Goal: Task Accomplishment & Management: Use online tool/utility

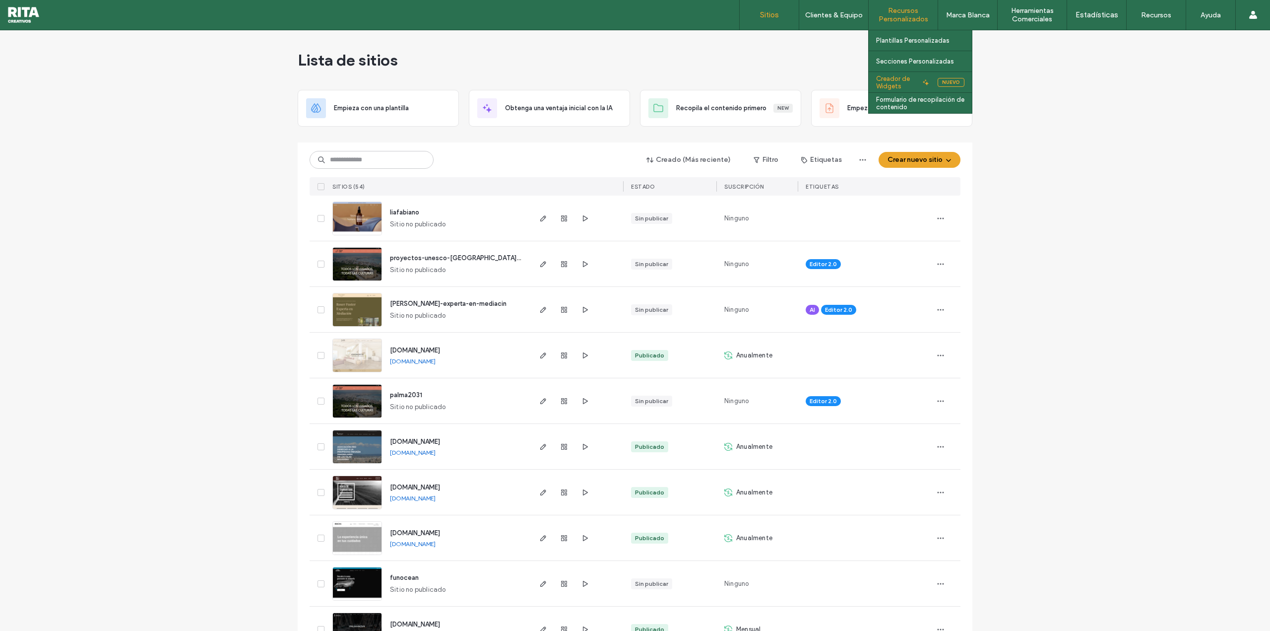
click at [898, 86] on label "Creador de Widgets" at bounding box center [897, 82] width 43 height 15
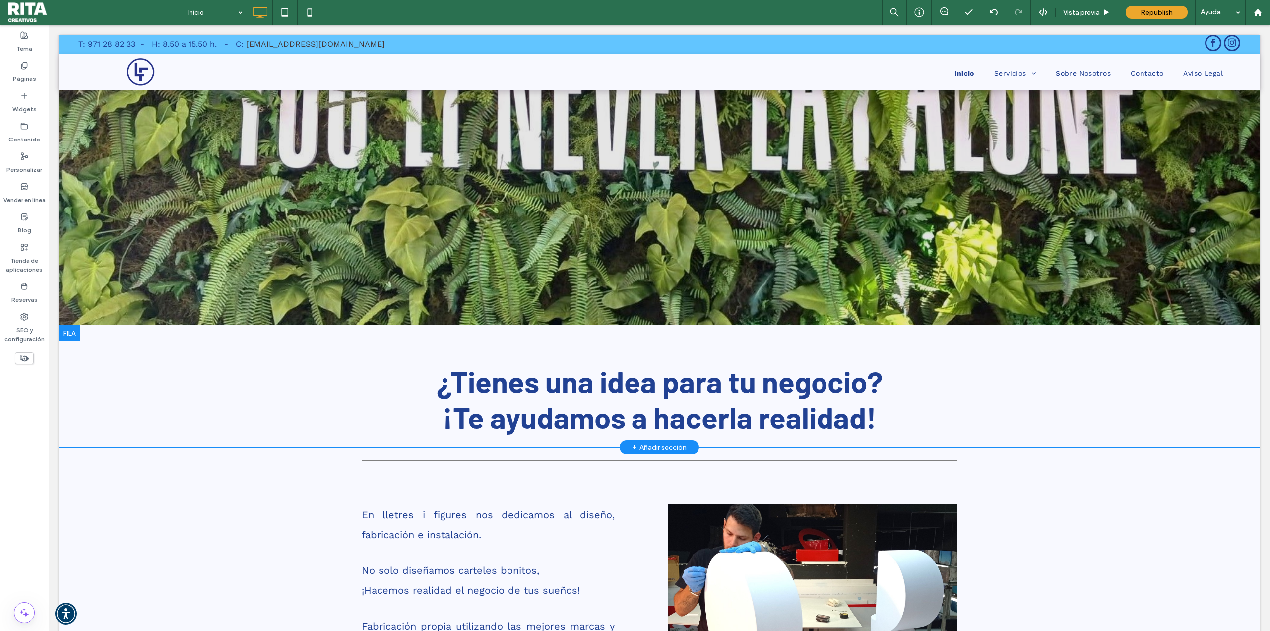
scroll to position [50, 0]
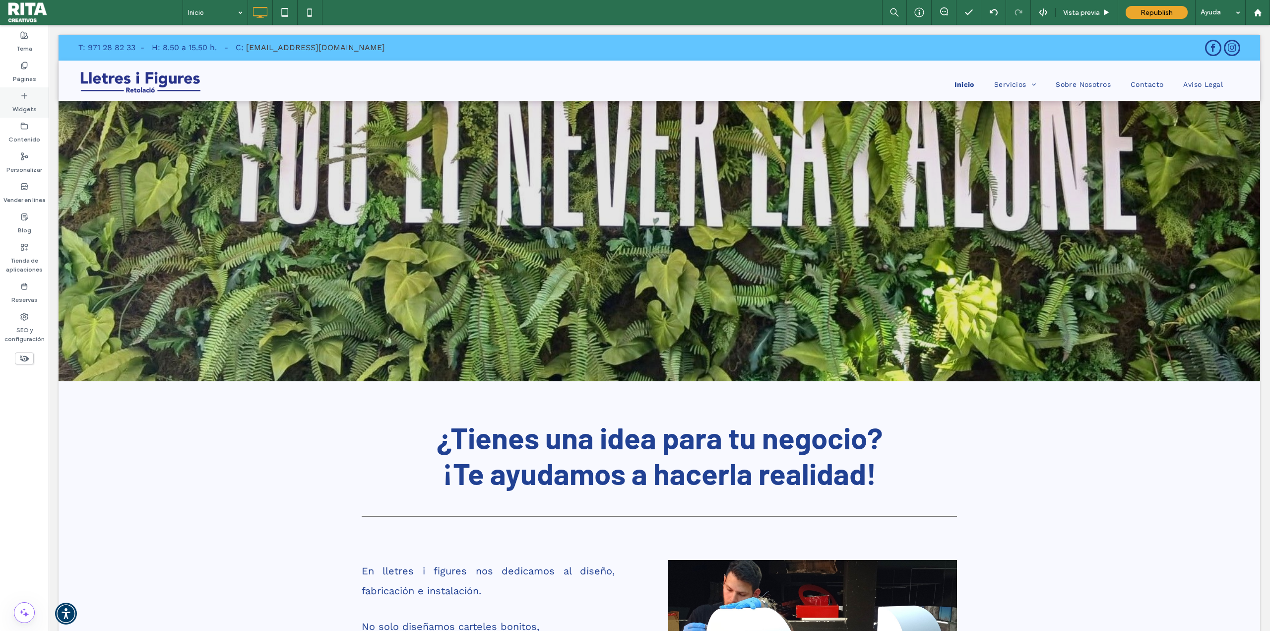
click at [24, 109] on label "Widgets" at bounding box center [24, 107] width 24 height 14
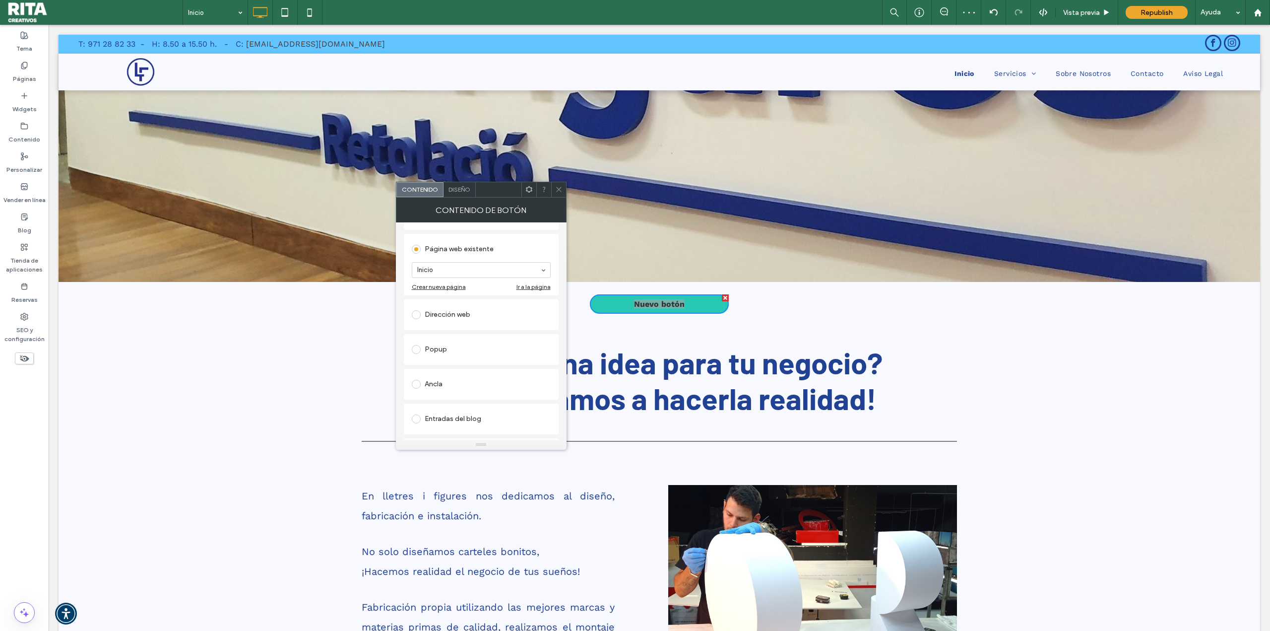
scroll to position [0, 0]
click at [468, 189] on span "Diseño" at bounding box center [460, 189] width 22 height 7
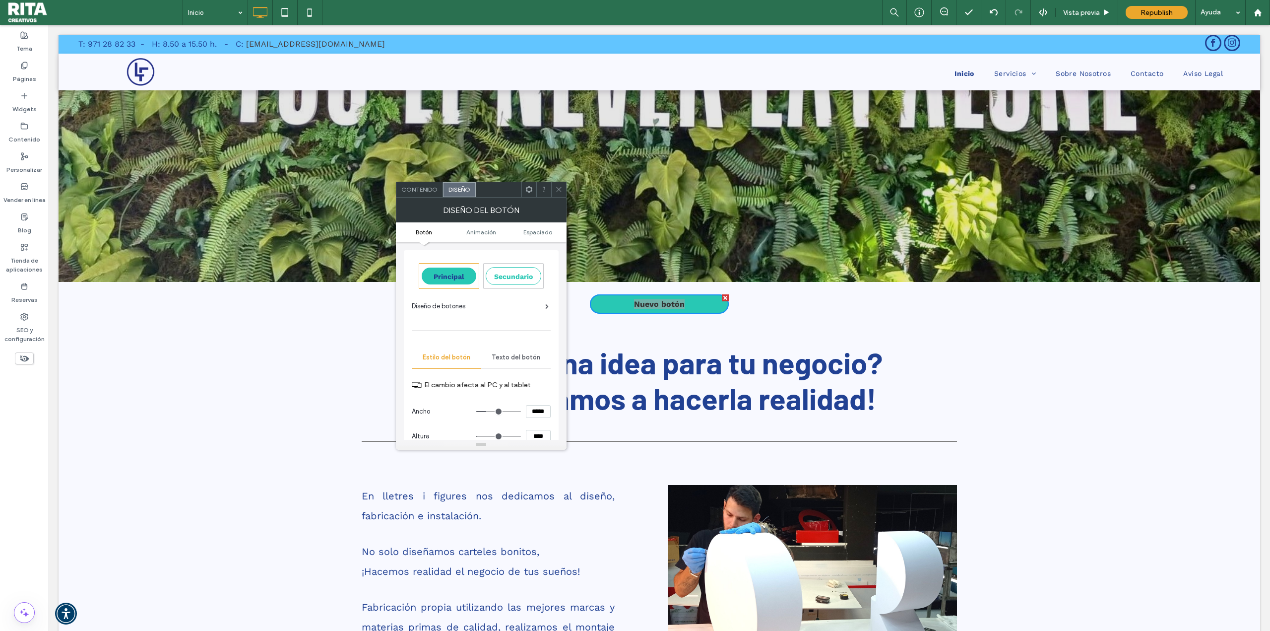
click at [519, 306] on div "Diseño de botones" at bounding box center [480, 306] width 137 height 10
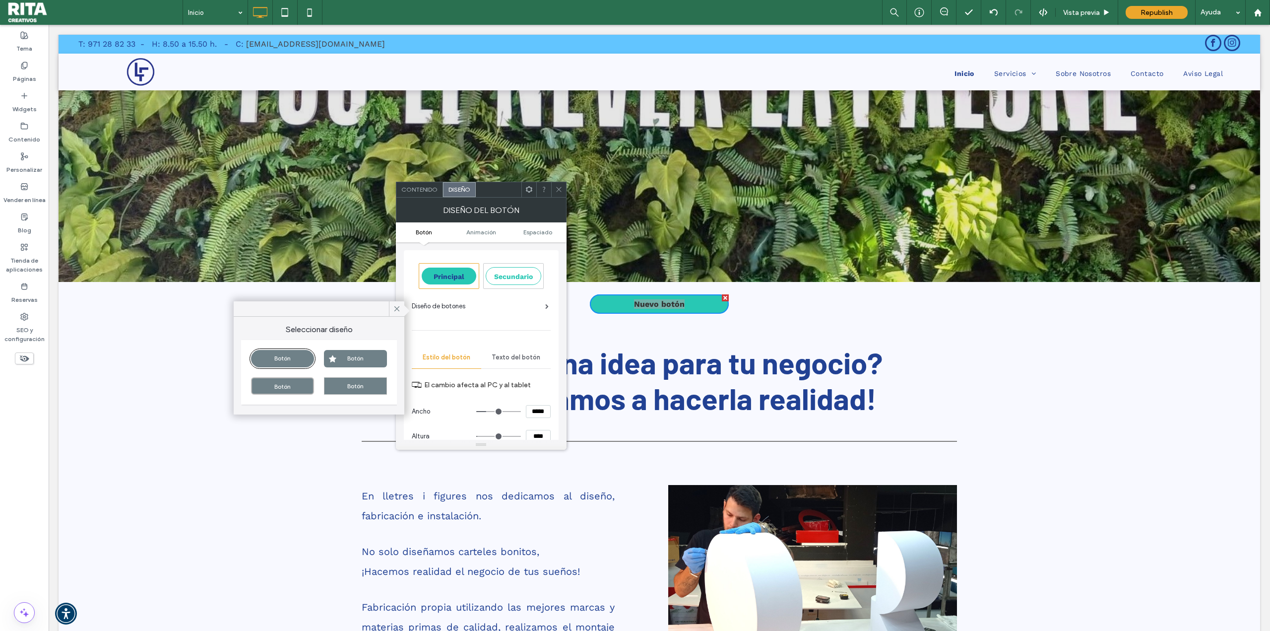
click at [518, 306] on div "Diseño de botones" at bounding box center [480, 306] width 137 height 10
click at [524, 338] on div "Principal Secundario Diseño de botones Estilo del botón Texto del botón El camb…" at bounding box center [481, 442] width 139 height 374
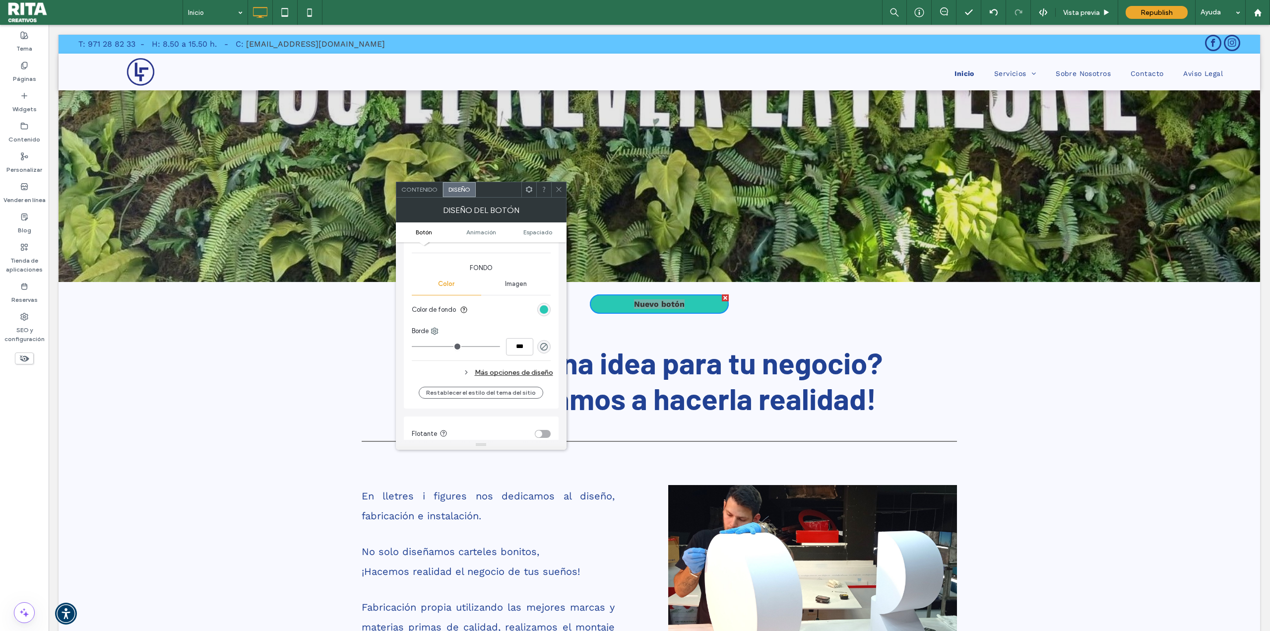
scroll to position [298, 0]
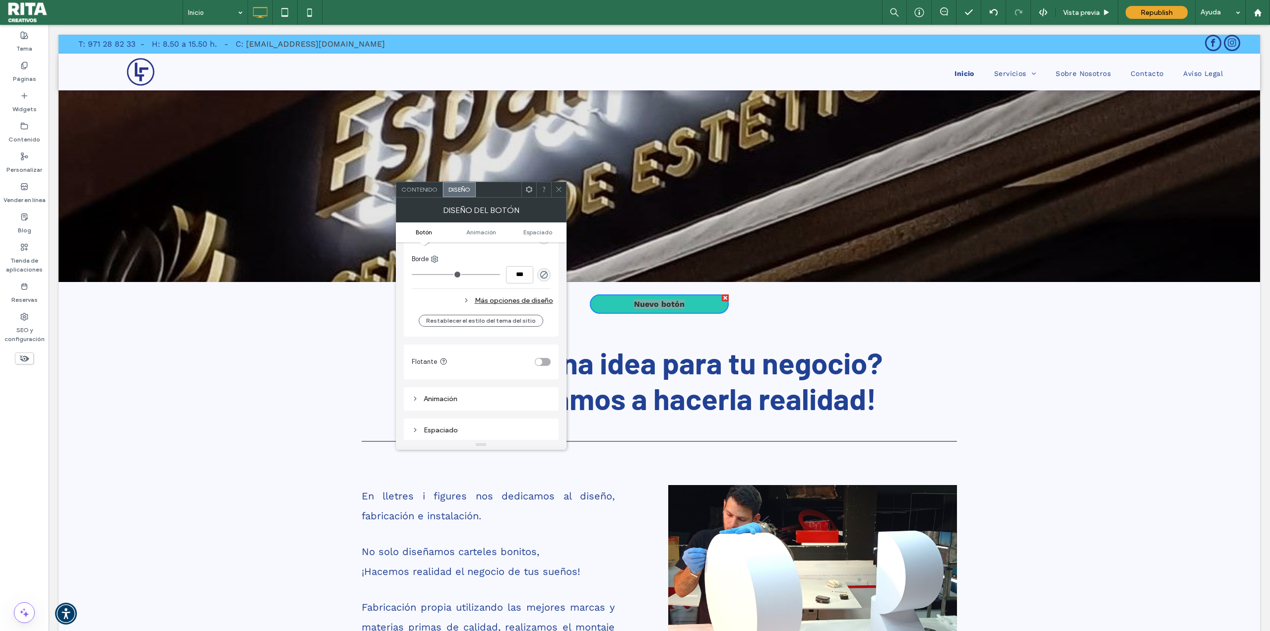
click at [540, 360] on div "toggle" at bounding box center [538, 361] width 7 height 7
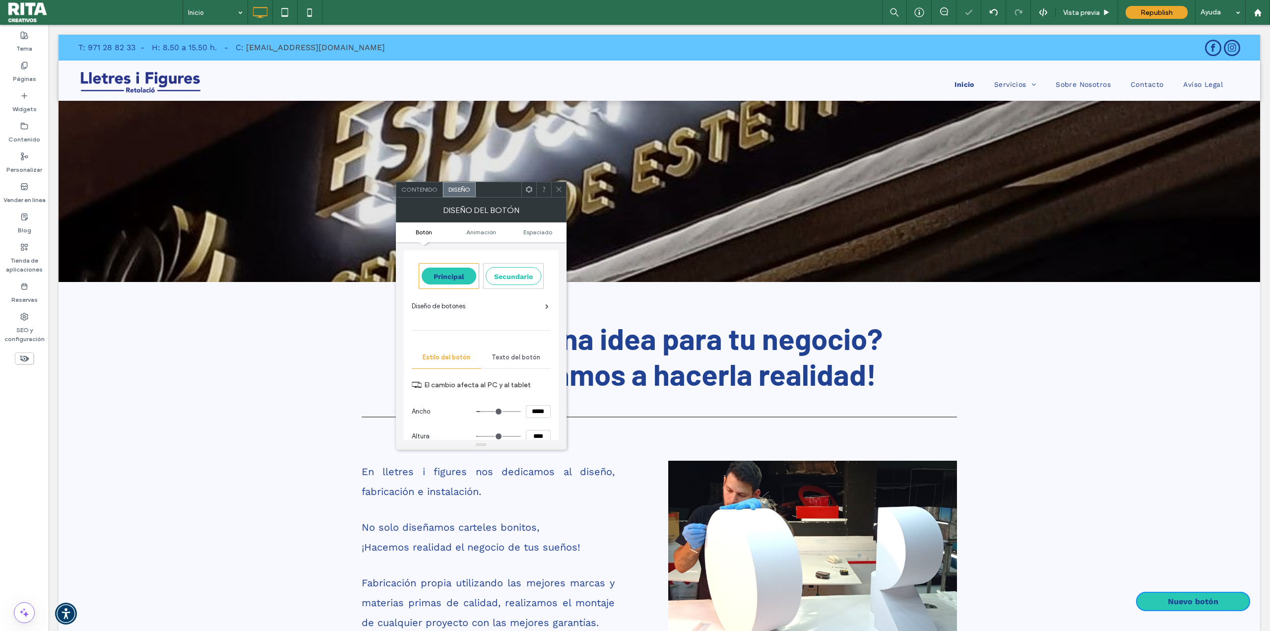
scroll to position [400, 0]
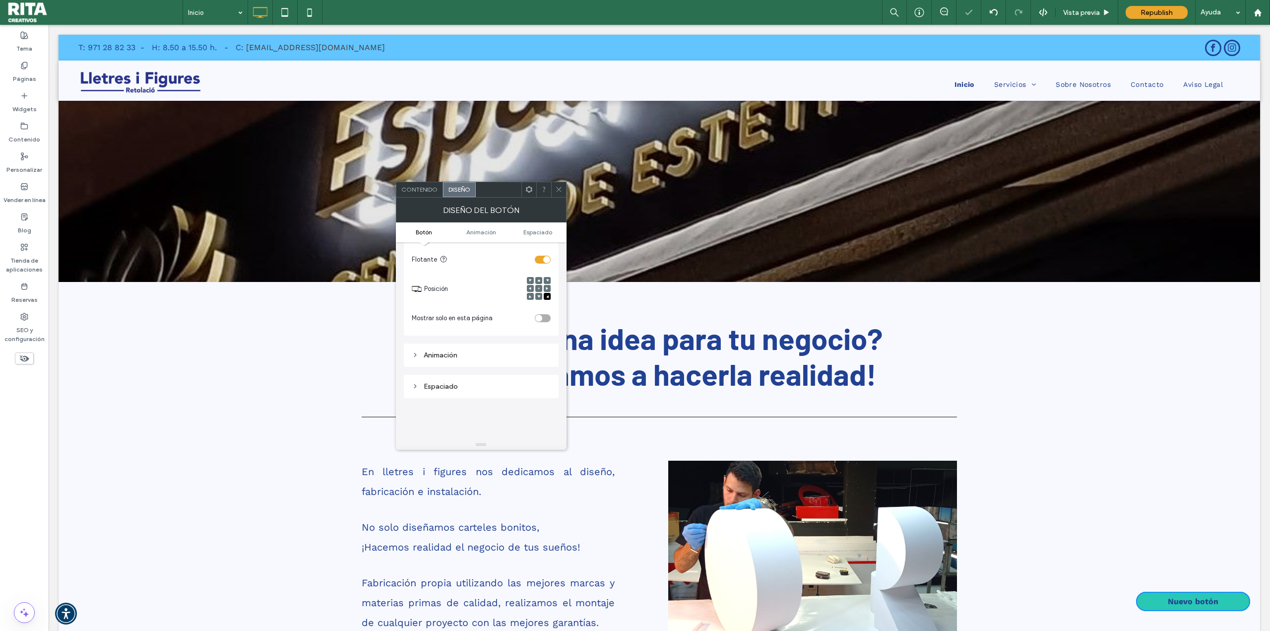
drag, startPoint x: 561, startPoint y: 186, endPoint x: 534, endPoint y: 168, distance: 32.6
click at [561, 186] on icon at bounding box center [558, 189] width 7 height 7
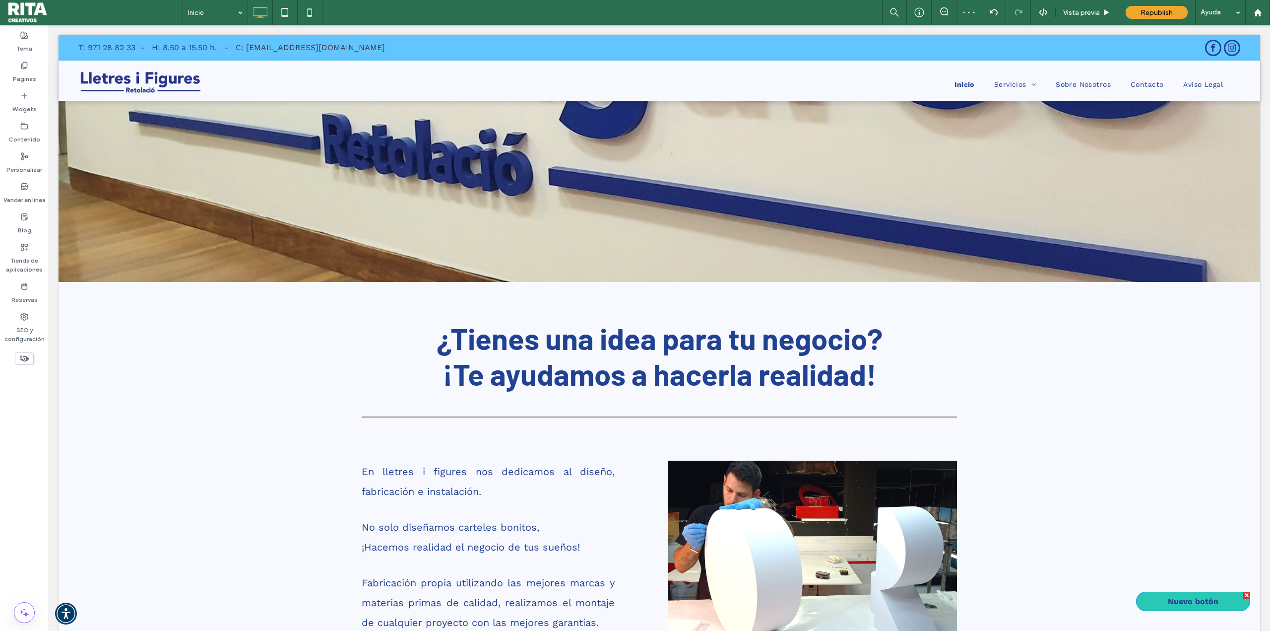
click at [1243, 592] on div at bounding box center [1246, 594] width 7 height 7
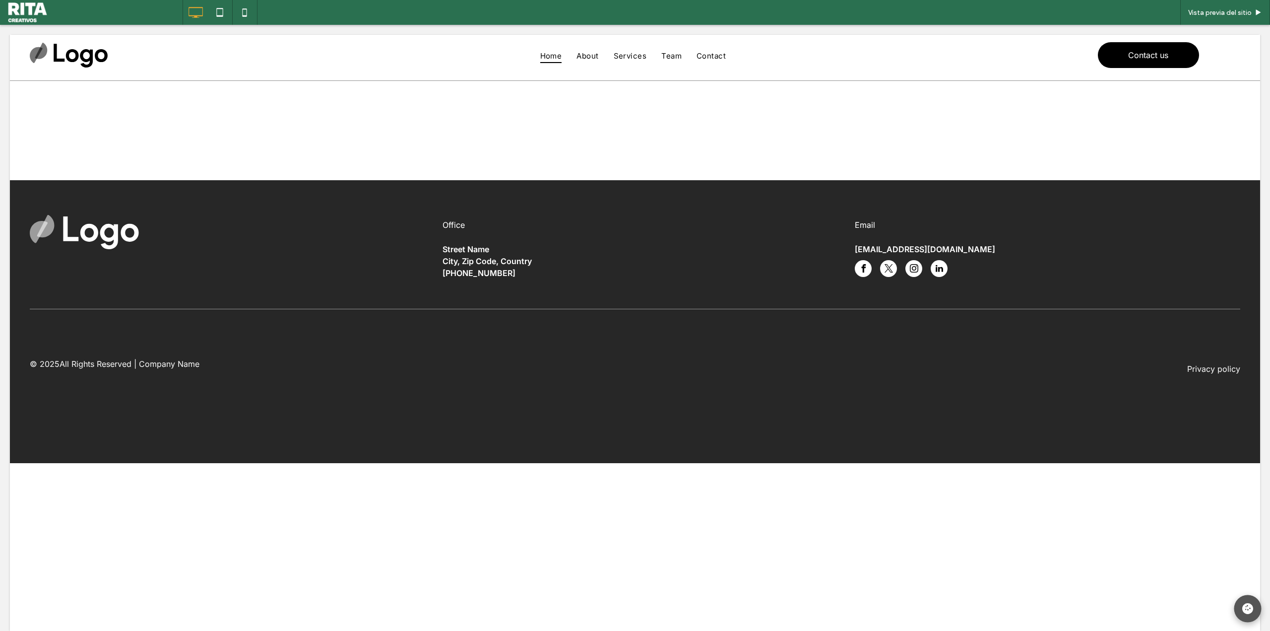
drag, startPoint x: 0, startPoint y: 25, endPoint x: 1238, endPoint y: 609, distance: 1369.1
click at [1242, 609] on icon at bounding box center [1247, 608] width 11 height 11
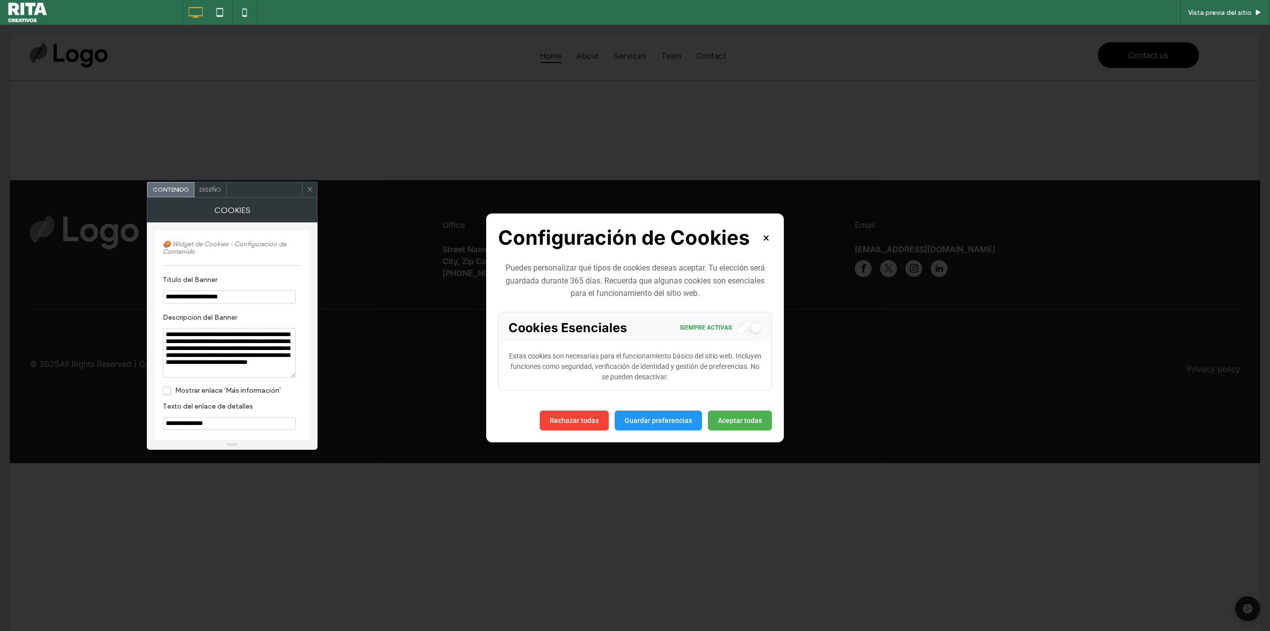
click at [762, 238] on button "×" at bounding box center [766, 237] width 11 height 17
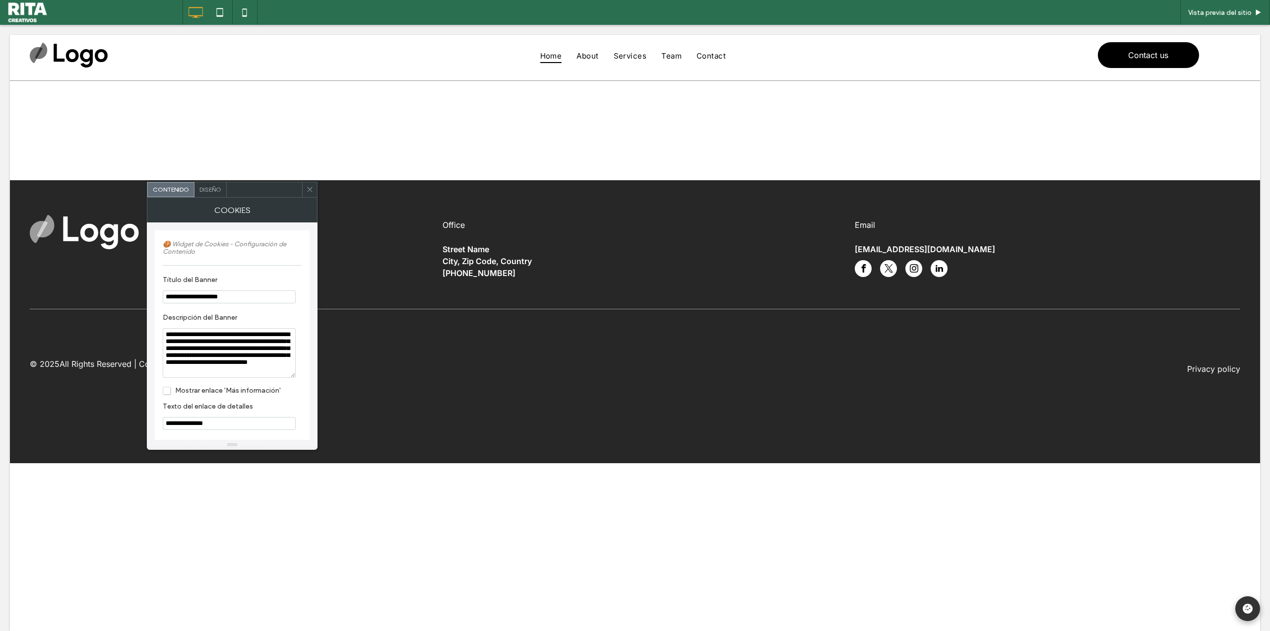
click at [312, 194] on span at bounding box center [309, 189] width 7 height 15
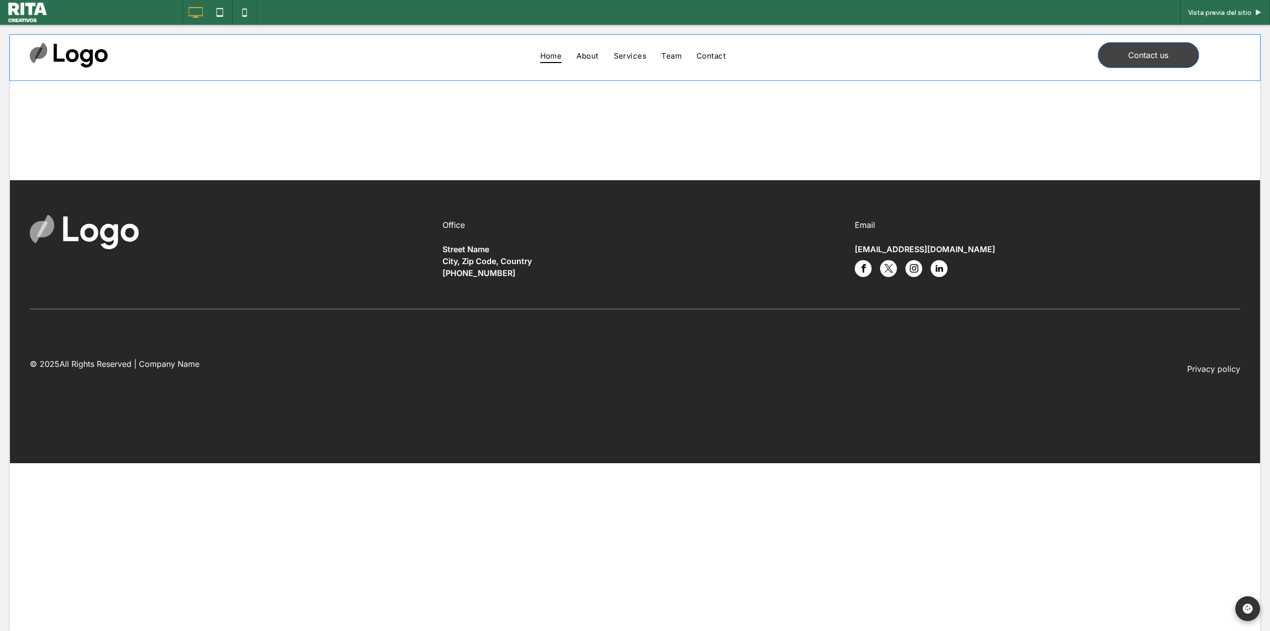
click at [1154, 51] on span "Contact us" at bounding box center [1148, 55] width 40 height 10
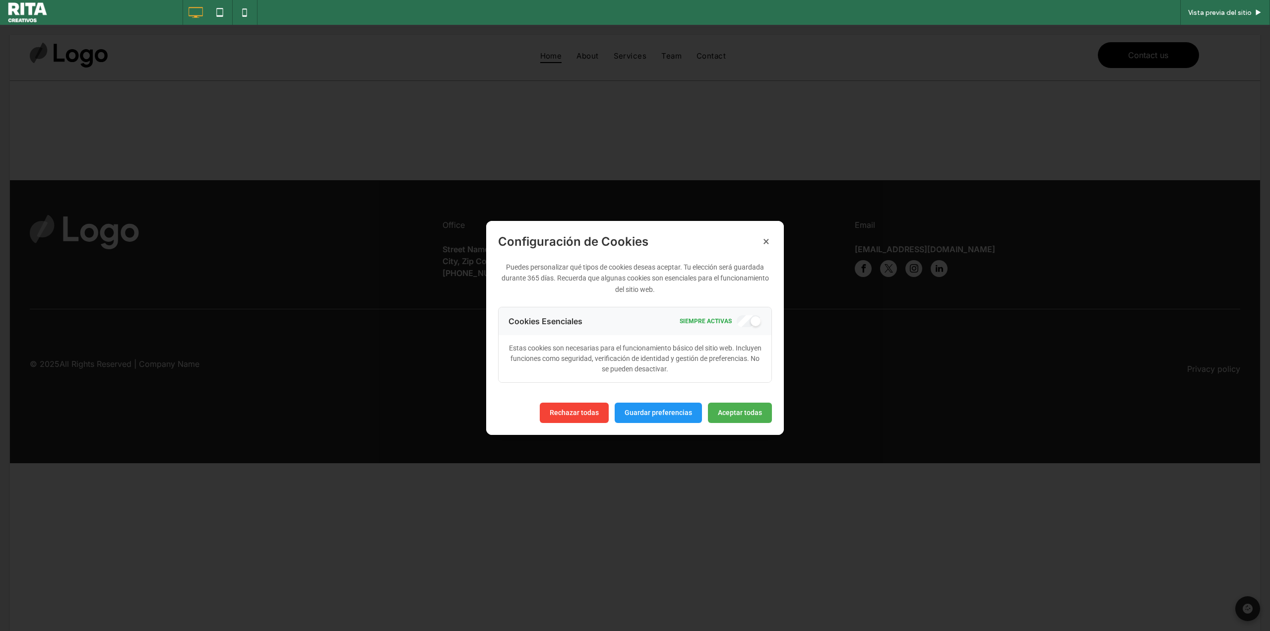
scroll to position [10, 0]
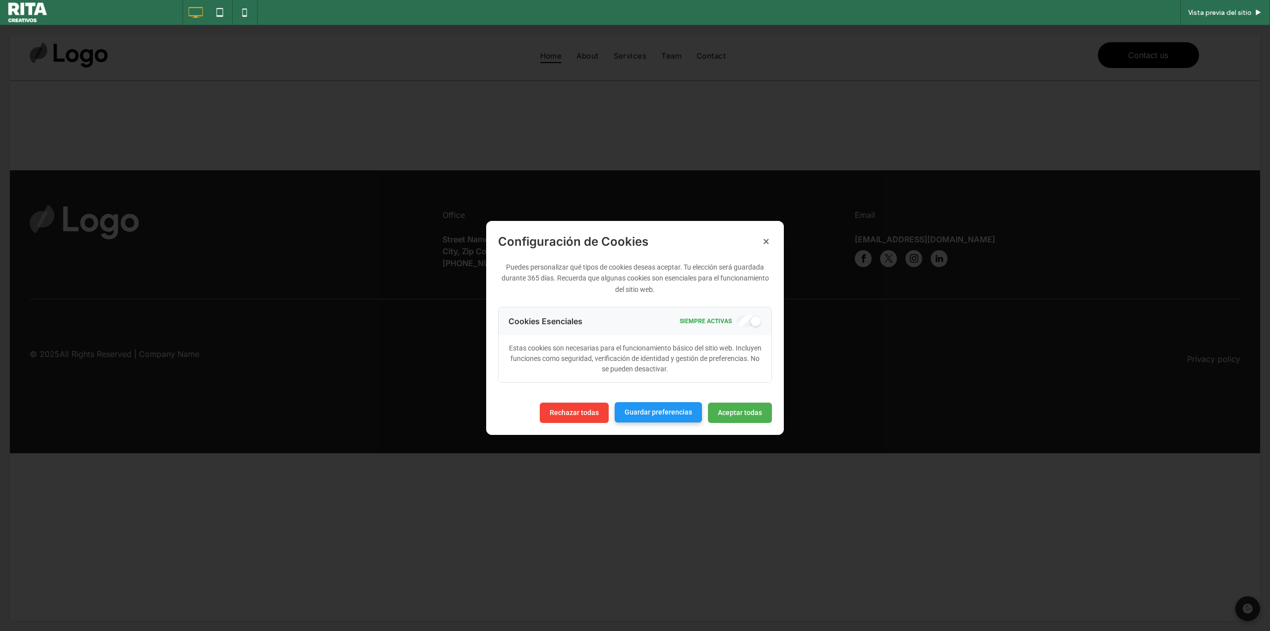
click at [662, 413] on button "Guardar preferencias" at bounding box center [658, 412] width 87 height 20
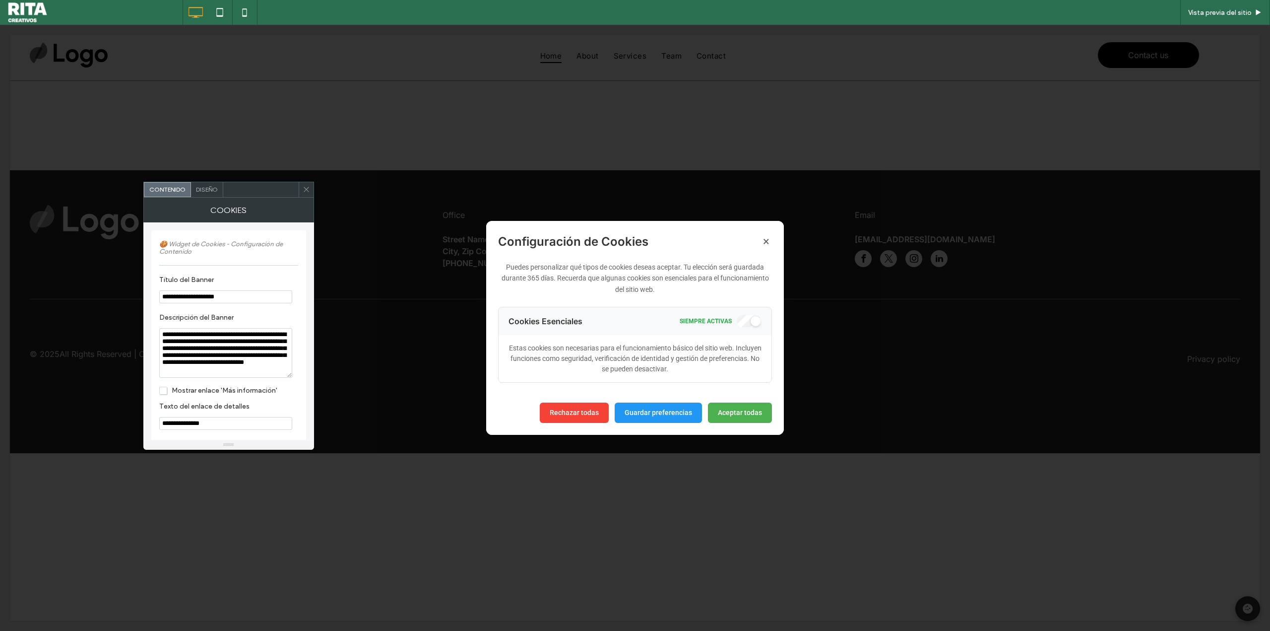
click at [305, 195] on span at bounding box center [306, 189] width 7 height 15
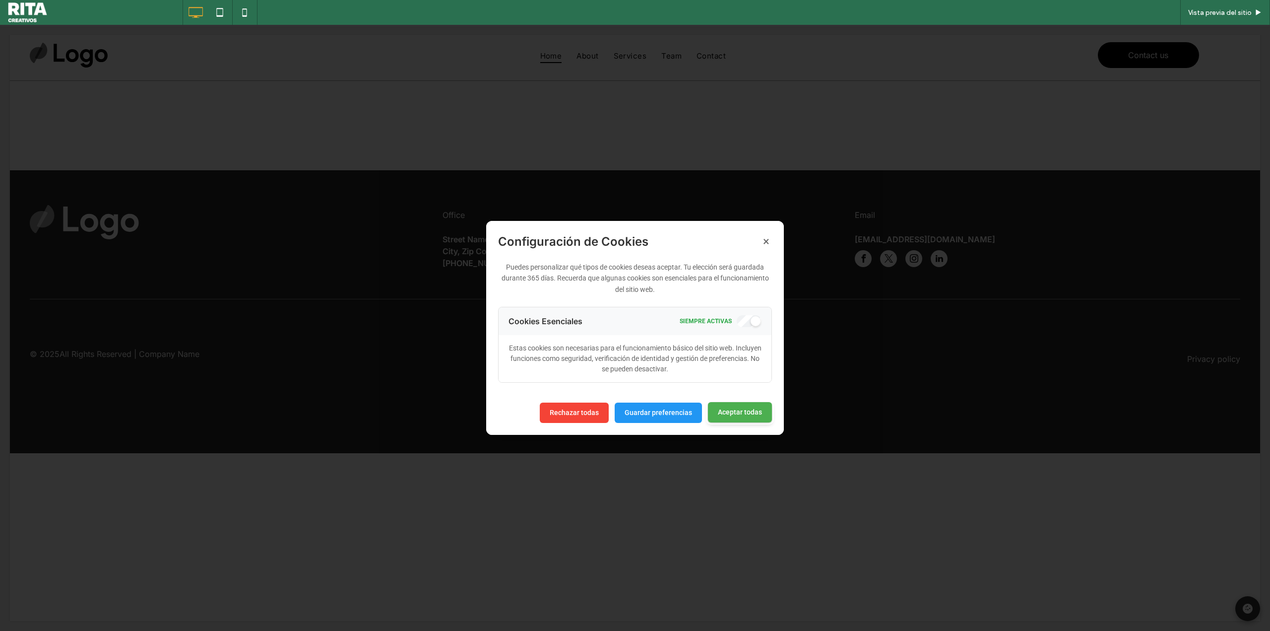
click at [757, 416] on button "Aceptar todas" at bounding box center [740, 412] width 64 height 20
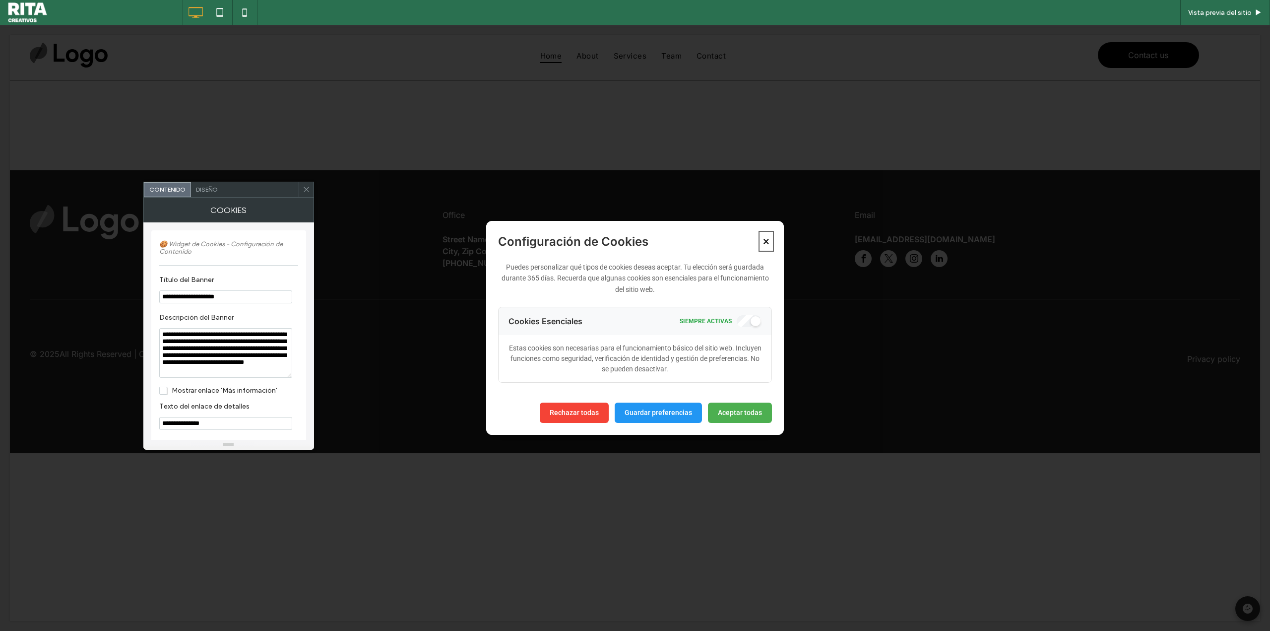
click at [764, 245] on button "×" at bounding box center [766, 241] width 11 height 17
click at [771, 242] on button "×" at bounding box center [766, 241] width 11 height 17
click at [308, 188] on use at bounding box center [306, 189] width 5 height 5
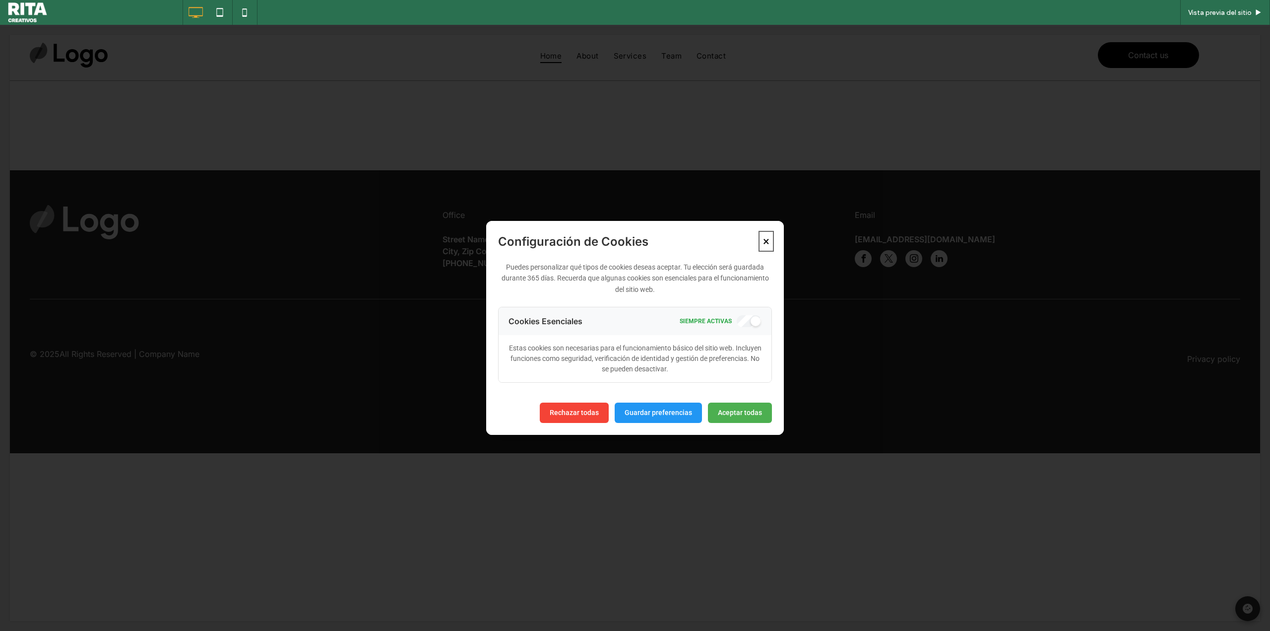
click at [769, 244] on button "×" at bounding box center [766, 241] width 11 height 17
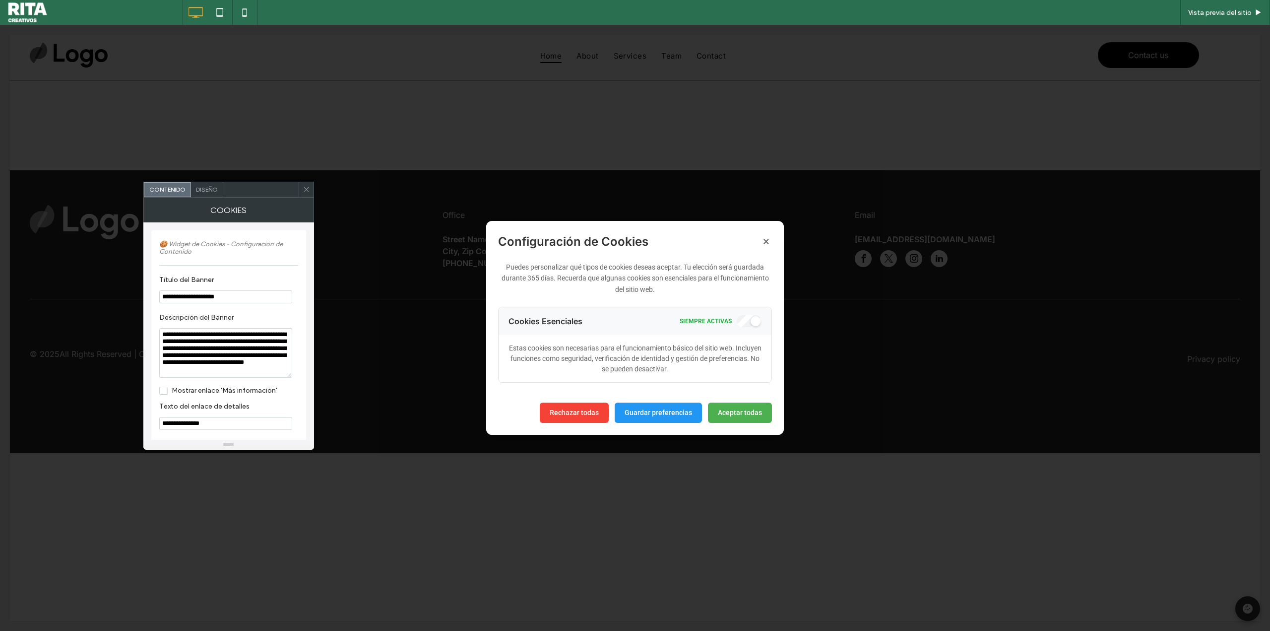
click at [306, 196] on span at bounding box center [306, 189] width 7 height 15
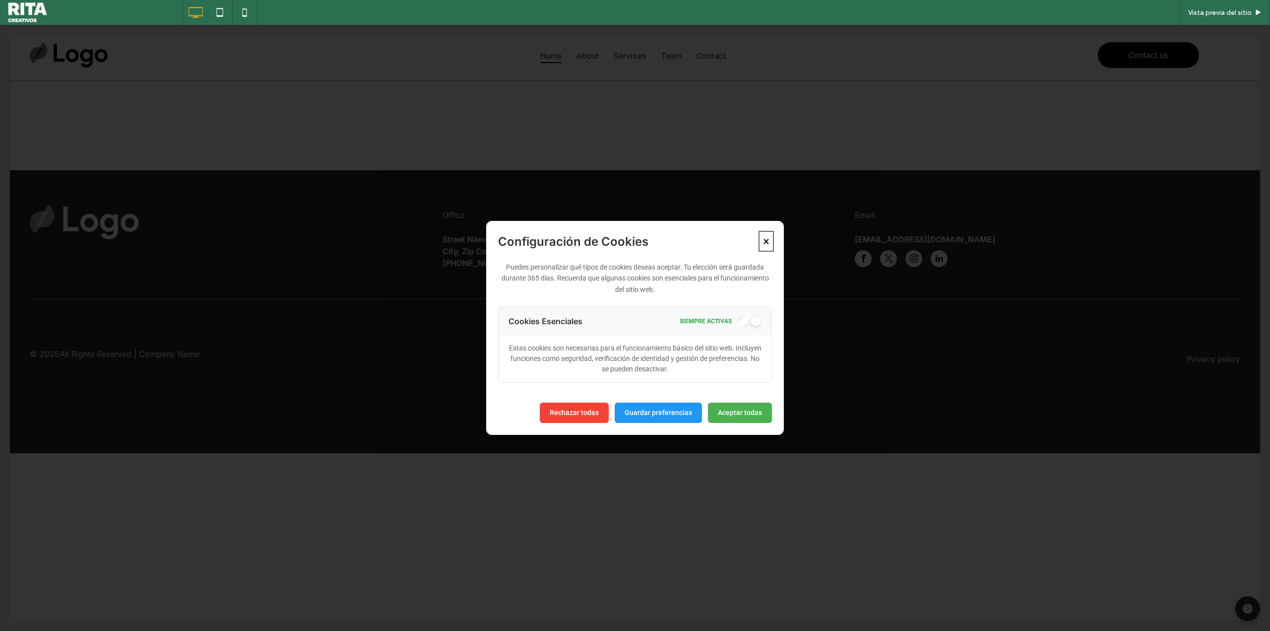
click at [766, 242] on button "×" at bounding box center [766, 241] width 11 height 17
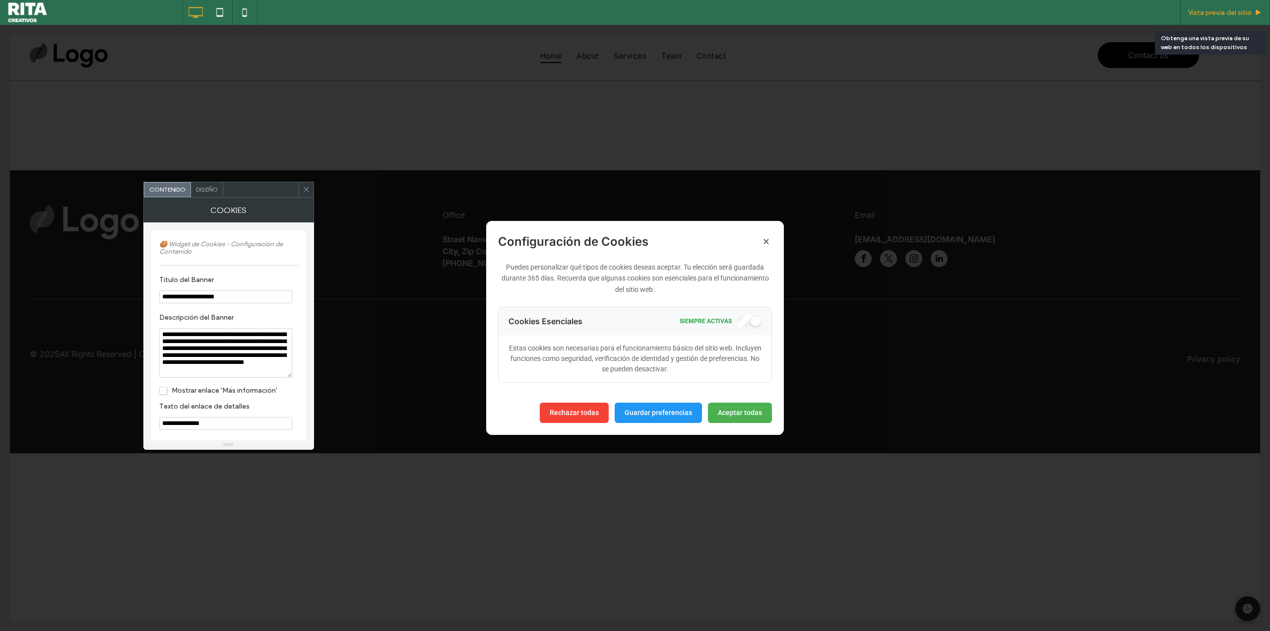
click at [1203, 0] on div "Vista previa del sitio" at bounding box center [1225, 12] width 90 height 25
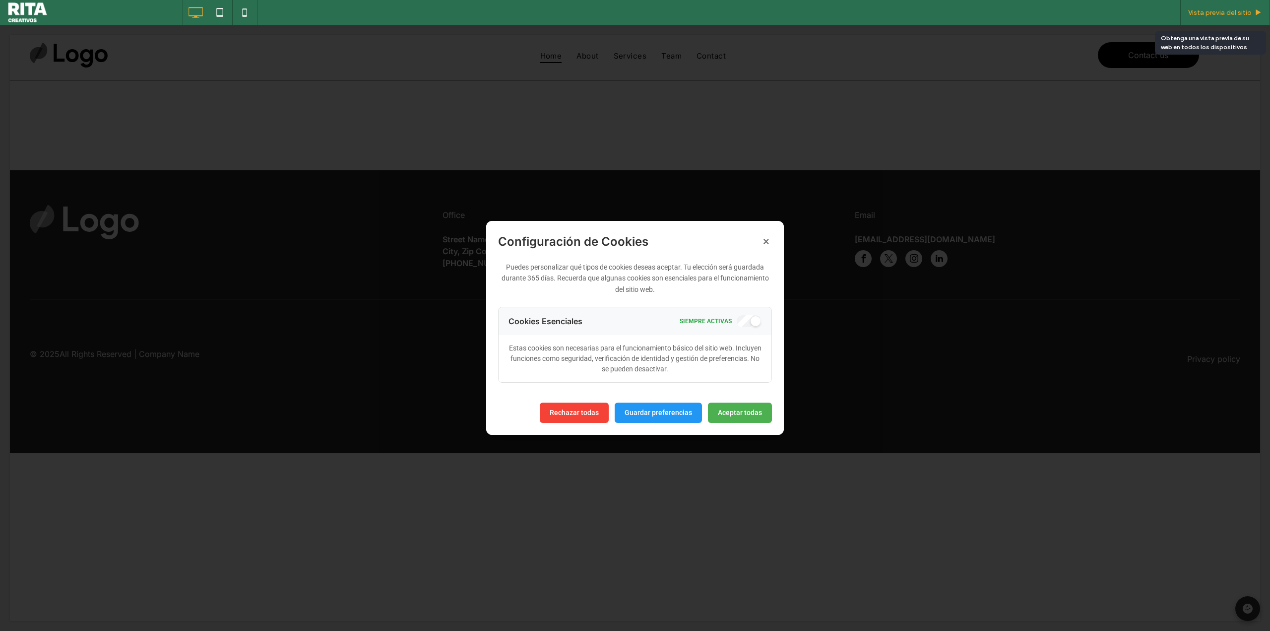
click at [1223, 8] on span "Vista previa del sitio" at bounding box center [1220, 12] width 64 height 8
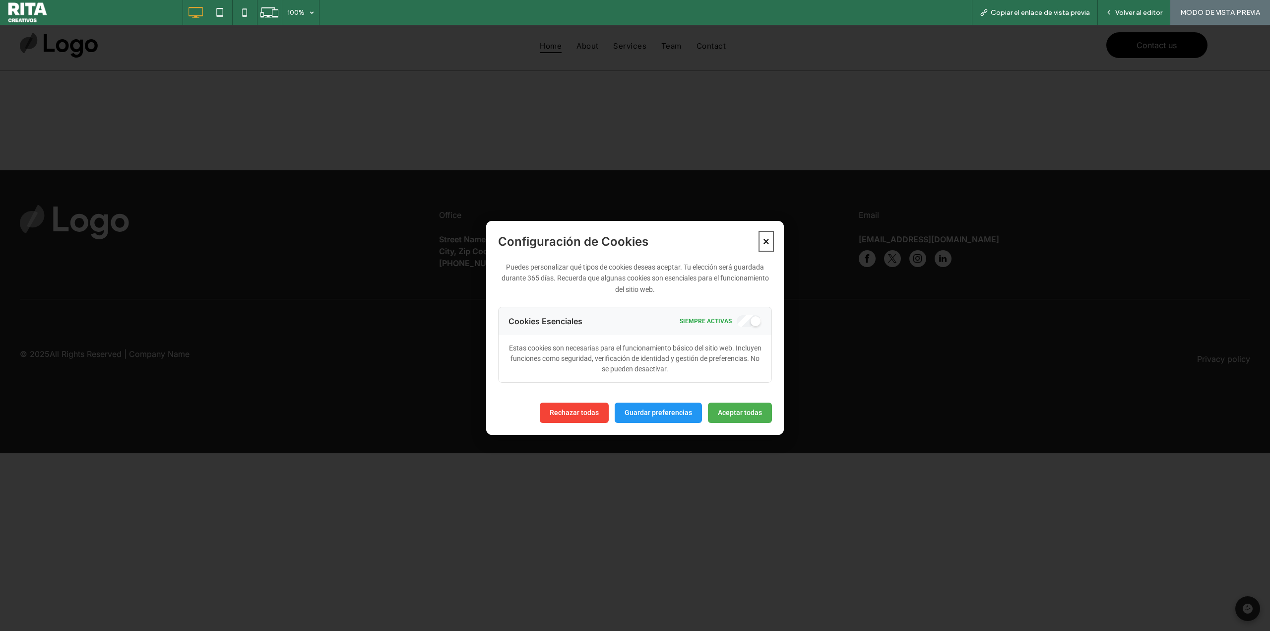
click at [766, 247] on button "×" at bounding box center [766, 241] width 11 height 17
click at [765, 244] on button "×" at bounding box center [766, 241] width 11 height 17
click at [732, 411] on button "Aceptar todas" at bounding box center [740, 412] width 64 height 20
click at [731, 411] on button "Aceptar todas" at bounding box center [740, 412] width 64 height 20
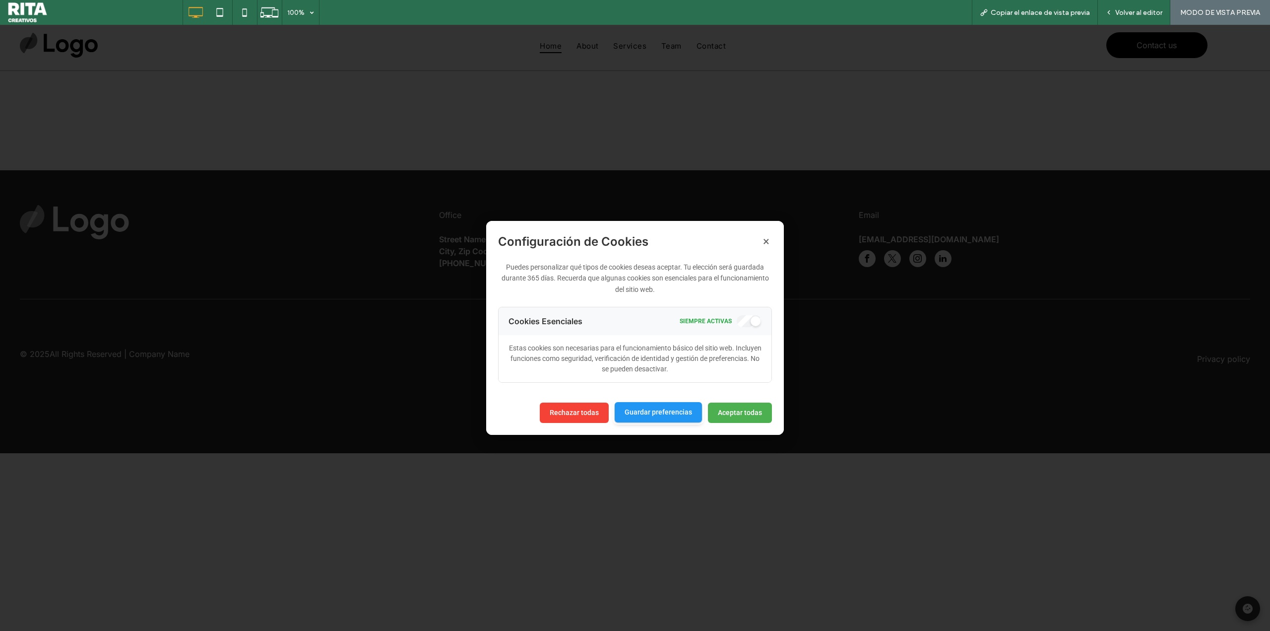
click at [673, 409] on button "Guardar preferencias" at bounding box center [658, 412] width 87 height 20
drag, startPoint x: 673, startPoint y: 409, endPoint x: 666, endPoint y: 411, distance: 6.9
click at [671, 410] on button "Guardar preferencias" at bounding box center [658, 412] width 87 height 20
click at [615, 412] on div "Rechazar todas Guardar preferencias Aceptar todas" at bounding box center [635, 418] width 298 height 32
click at [589, 414] on button "Rechazar todas" at bounding box center [574, 412] width 69 height 20
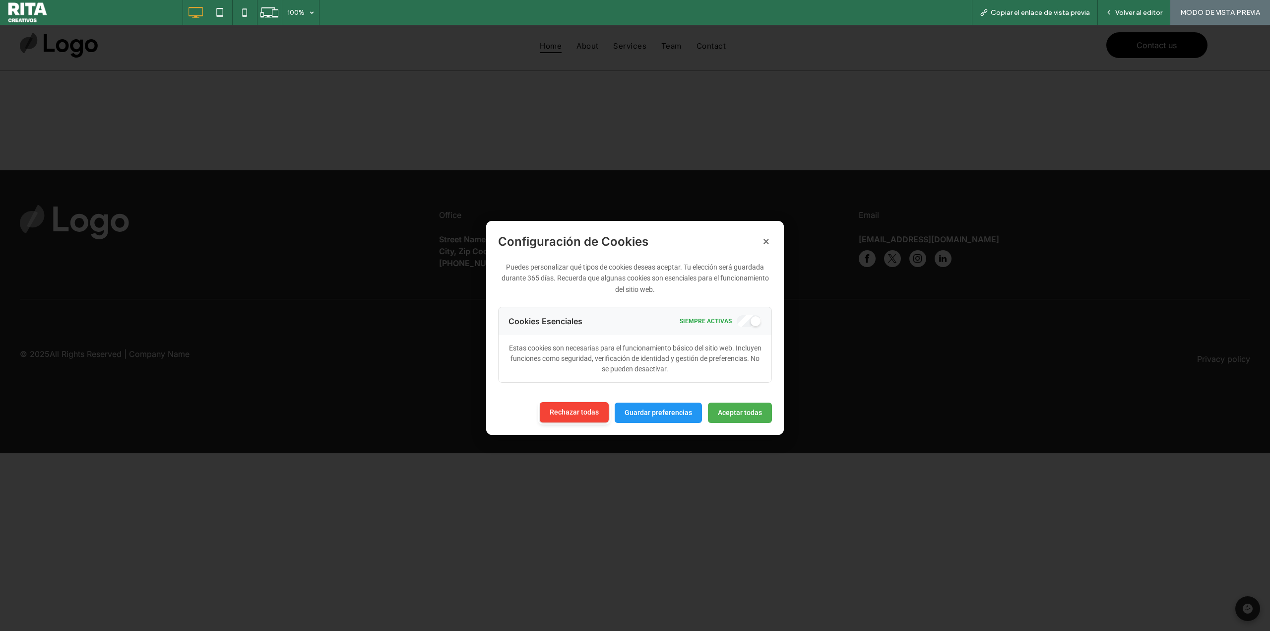
click at [589, 413] on button "Rechazar todas" at bounding box center [574, 412] width 69 height 20
click at [766, 240] on button "×" at bounding box center [766, 241] width 11 height 17
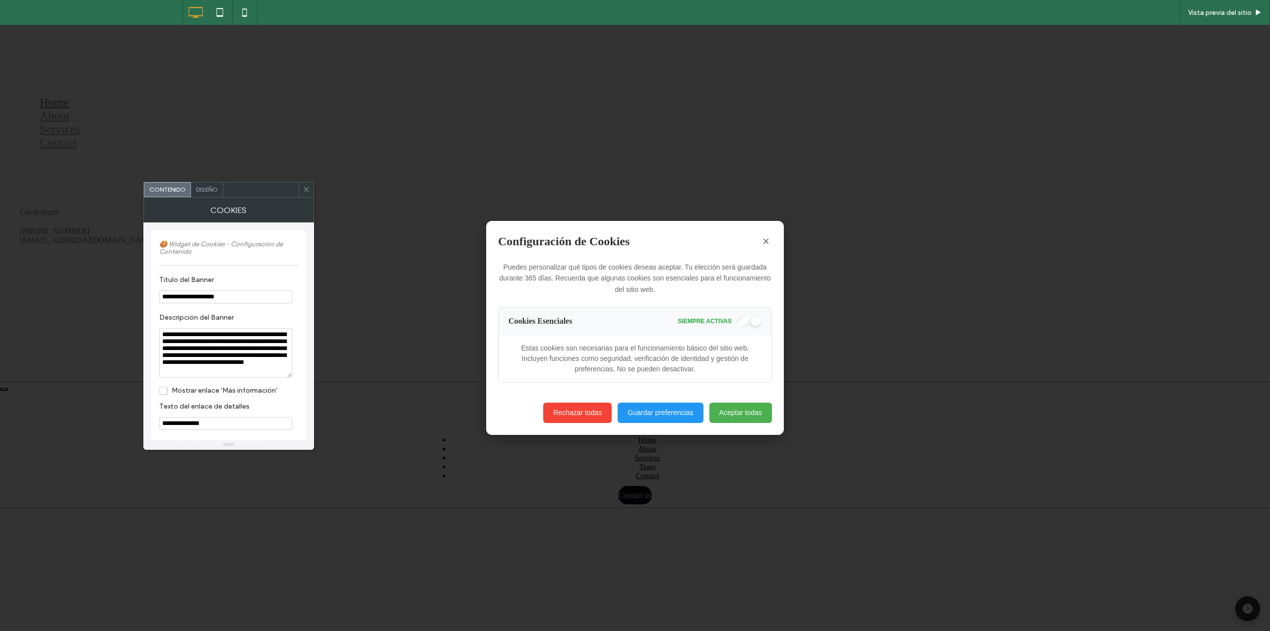
click at [752, 401] on div "Puedes personalizar qué tipos de cookies deseas aceptar. Tu elección será guard…" at bounding box center [635, 326] width 298 height 153
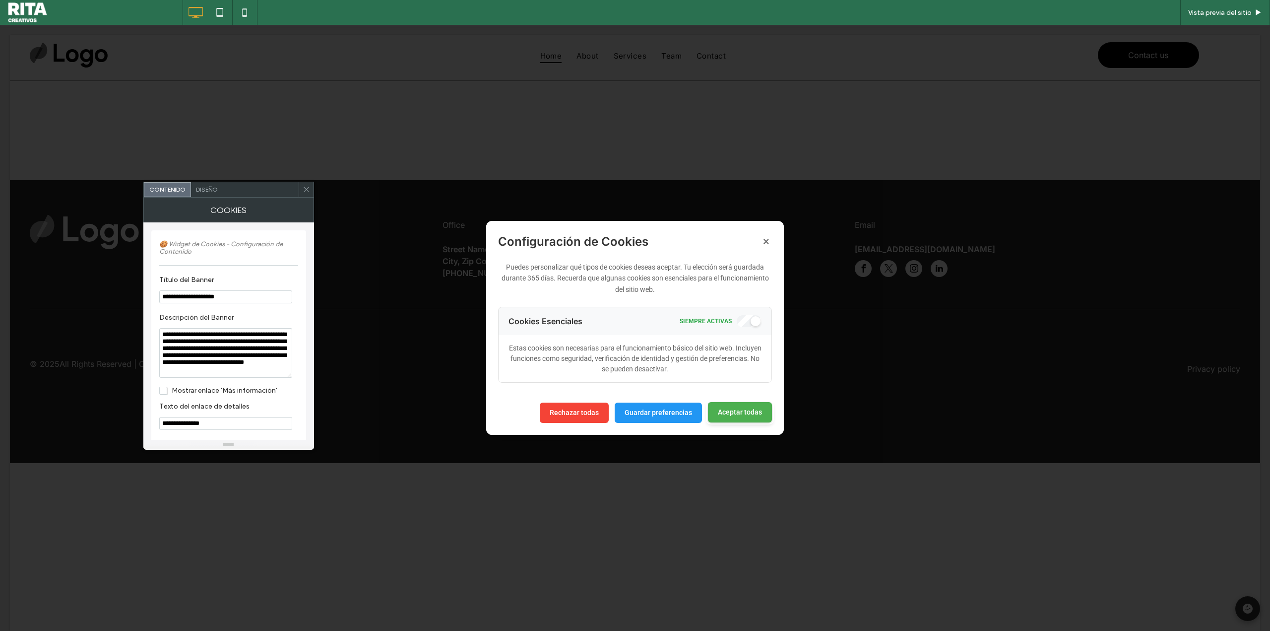
click at [752, 409] on button "Aceptar todas" at bounding box center [740, 412] width 64 height 20
click at [753, 411] on button "Aceptar todas" at bounding box center [740, 412] width 64 height 20
click at [753, 412] on button "Aceptar todas" at bounding box center [740, 412] width 64 height 20
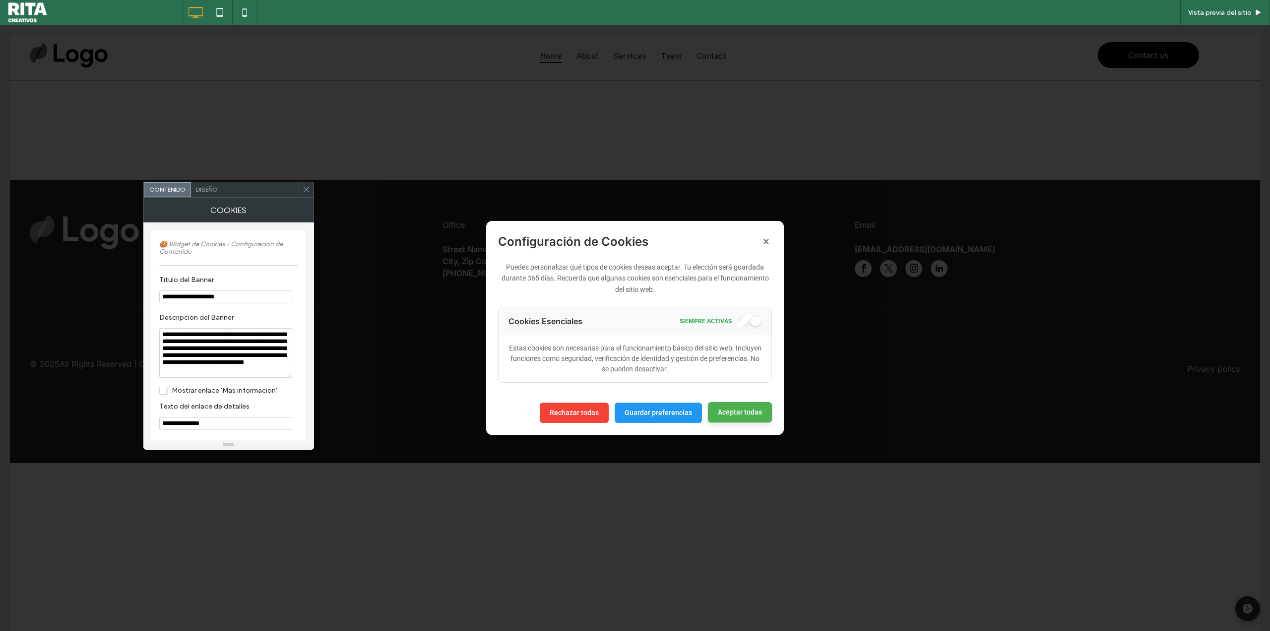
click at [753, 412] on button "Aceptar todas" at bounding box center [740, 412] width 64 height 20
click at [760, 407] on button "Aceptar todas" at bounding box center [740, 412] width 64 height 20
drag, startPoint x: 760, startPoint y: 407, endPoint x: 769, endPoint y: 298, distance: 109.6
click at [760, 407] on button "Aceptar todas" at bounding box center [740, 412] width 64 height 20
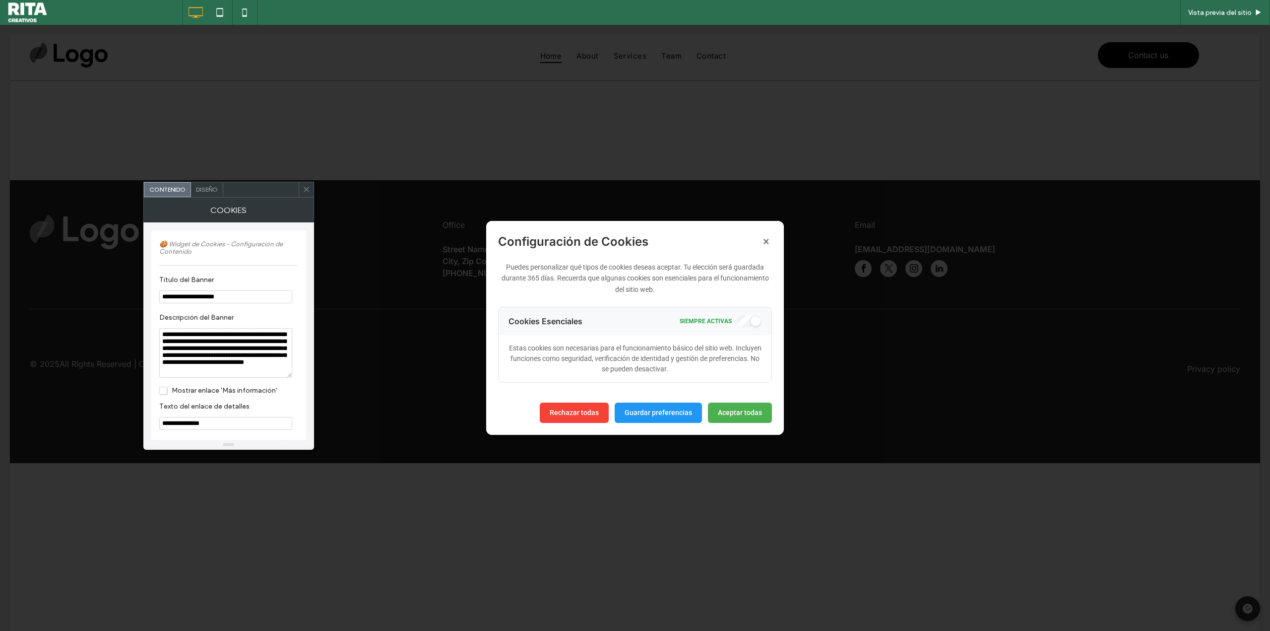
click at [743, 424] on div "Rechazar todas Guardar preferencias Aceptar todas" at bounding box center [635, 418] width 298 height 32
